Goal: Task Accomplishment & Management: Manage account settings

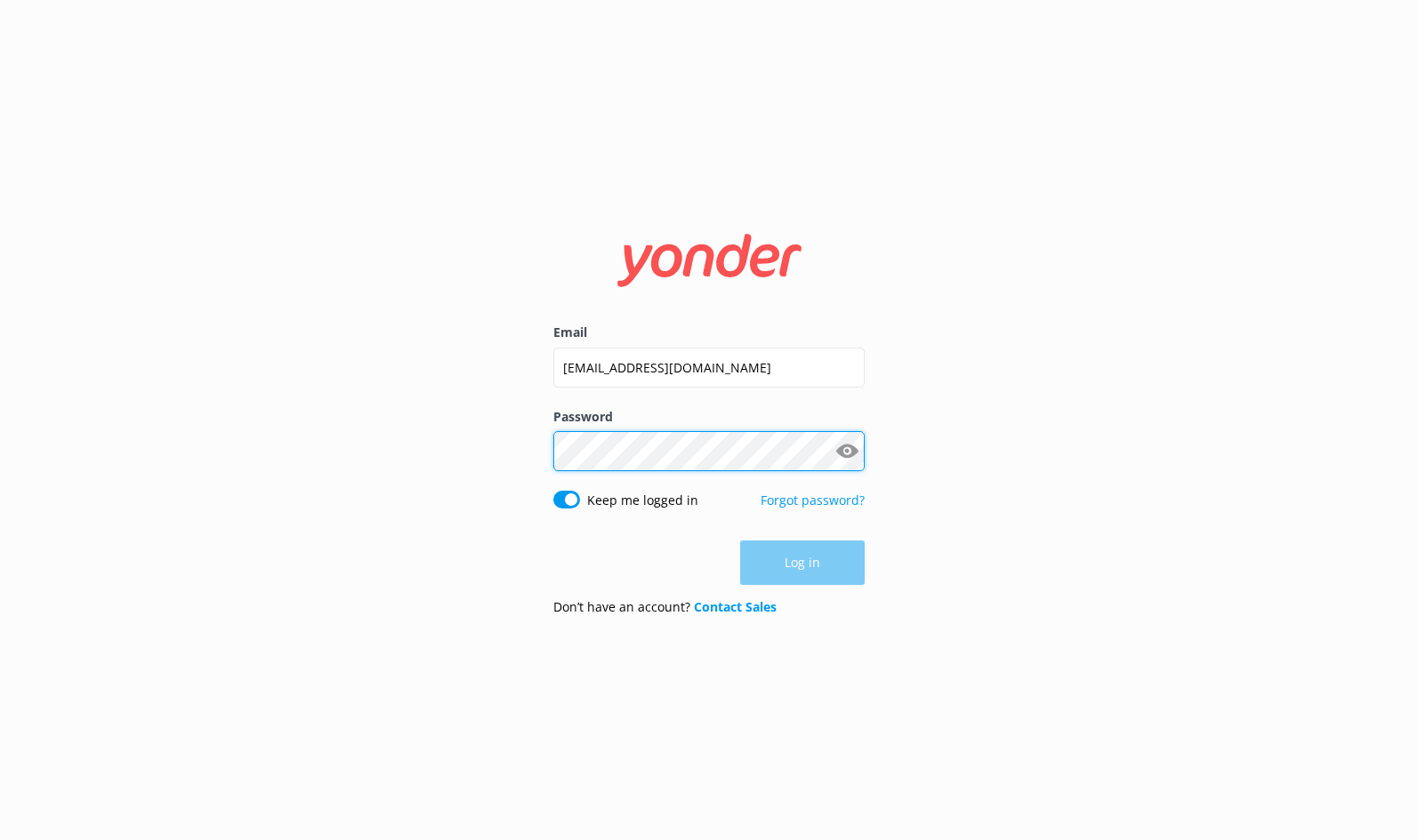
click at [803, 564] on button "Log in" at bounding box center [803, 563] width 125 height 45
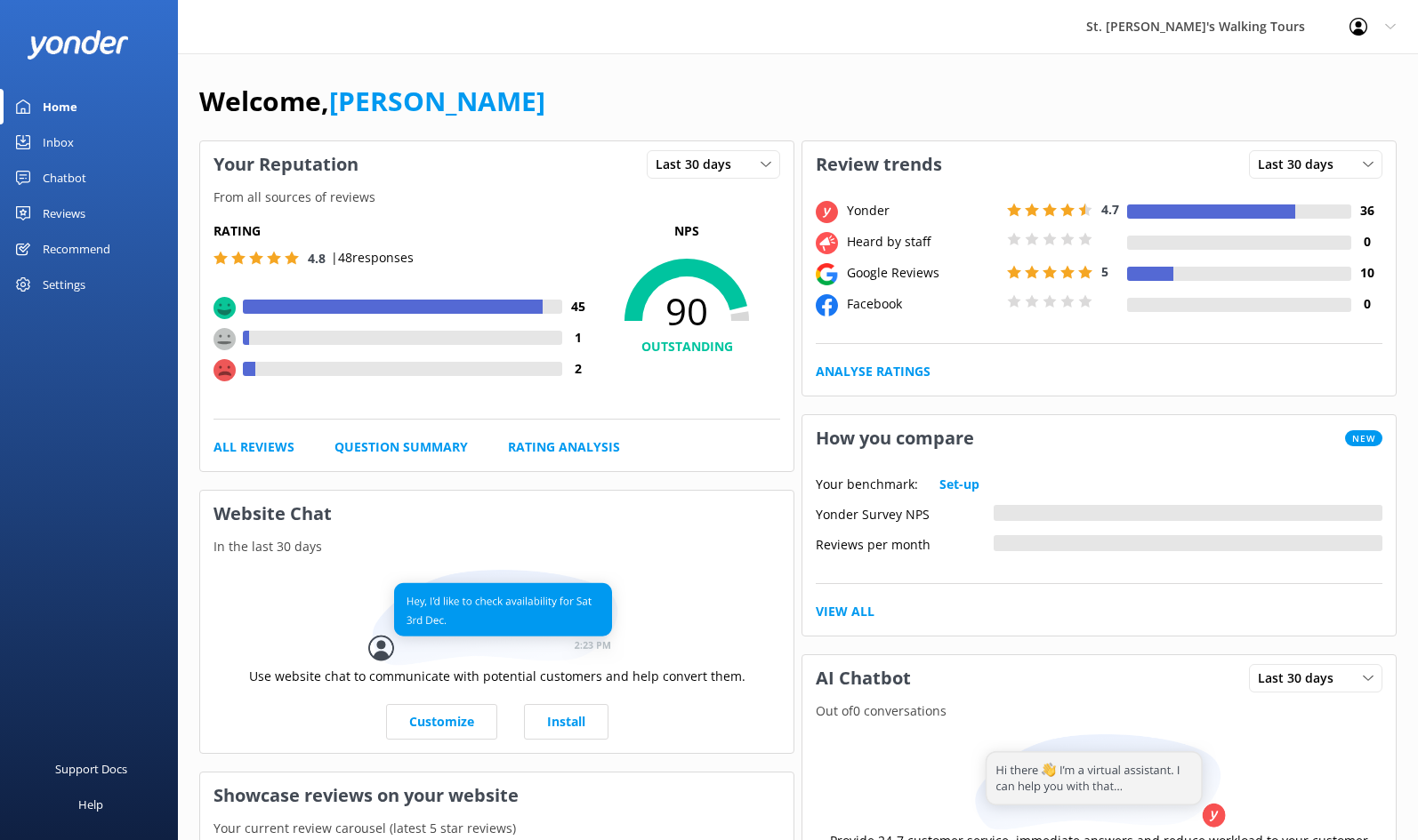
click at [62, 211] on div "Reviews" at bounding box center [64, 213] width 43 height 36
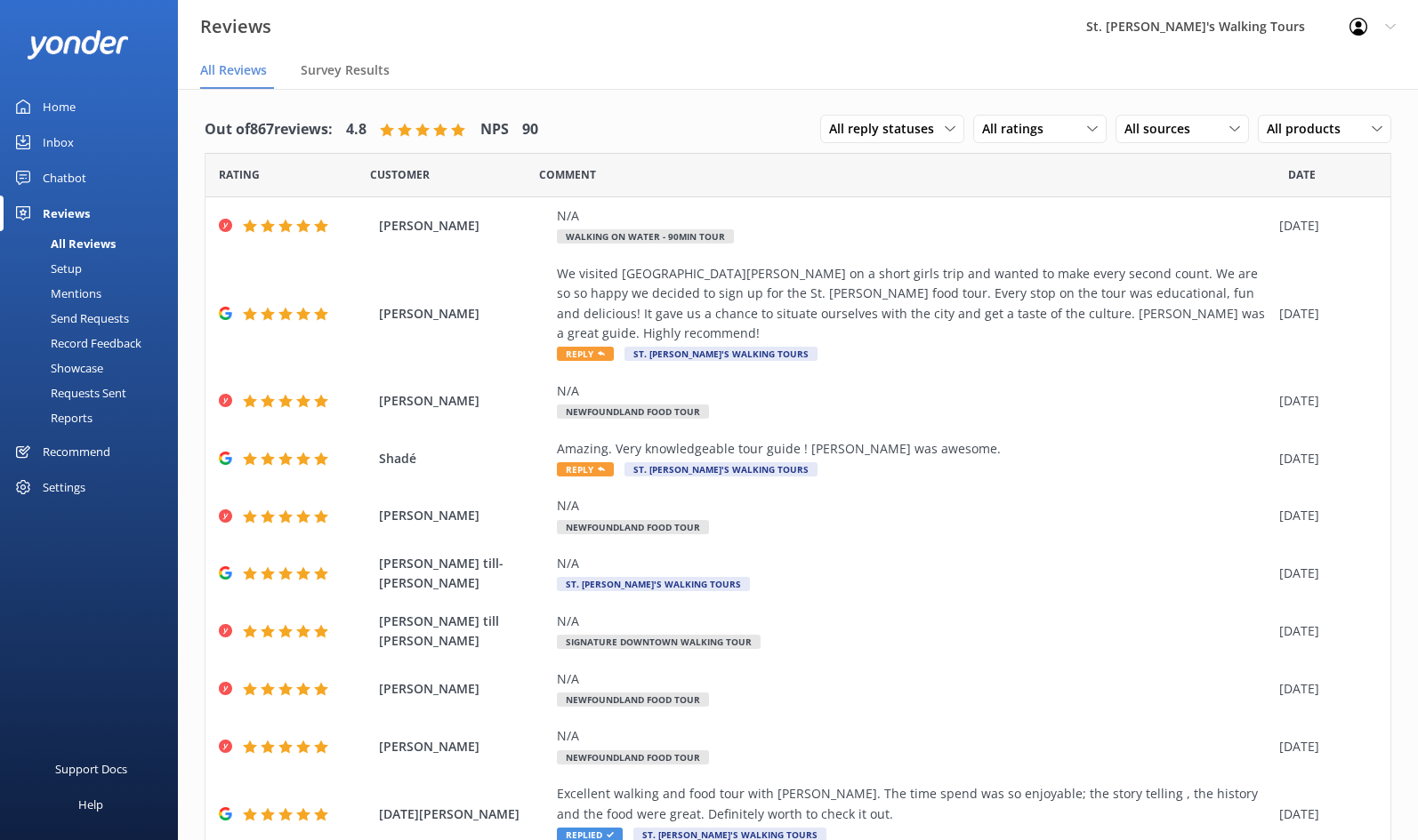
click at [188, 99] on div "Out of 867 reviews: 4.8 NPS 90 All reply statuses All reply statuses Needs a re…" at bounding box center [799, 509] width 1241 height 840
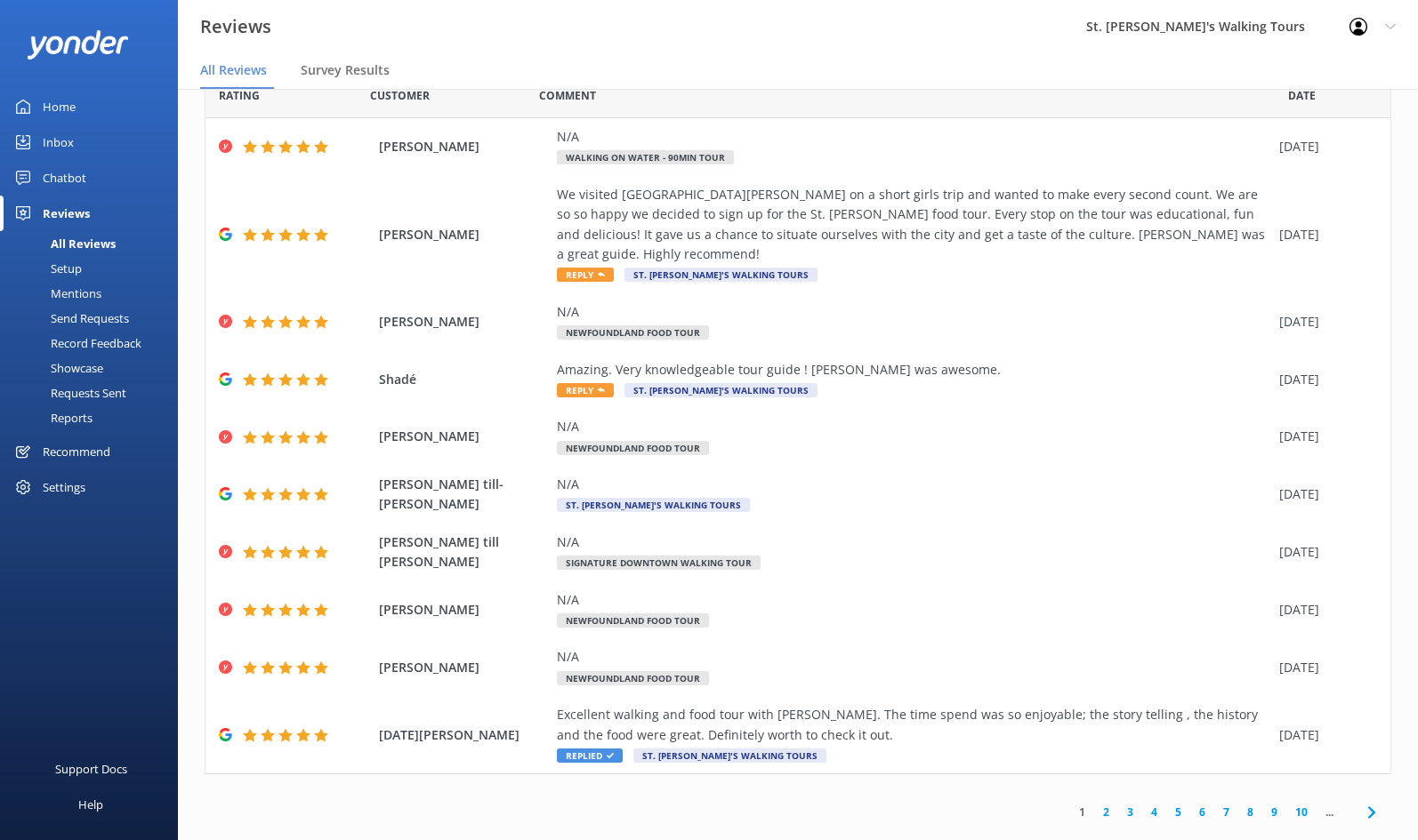
scroll to position [36, 0]
